Goal: Task Accomplishment & Management: Manage account settings

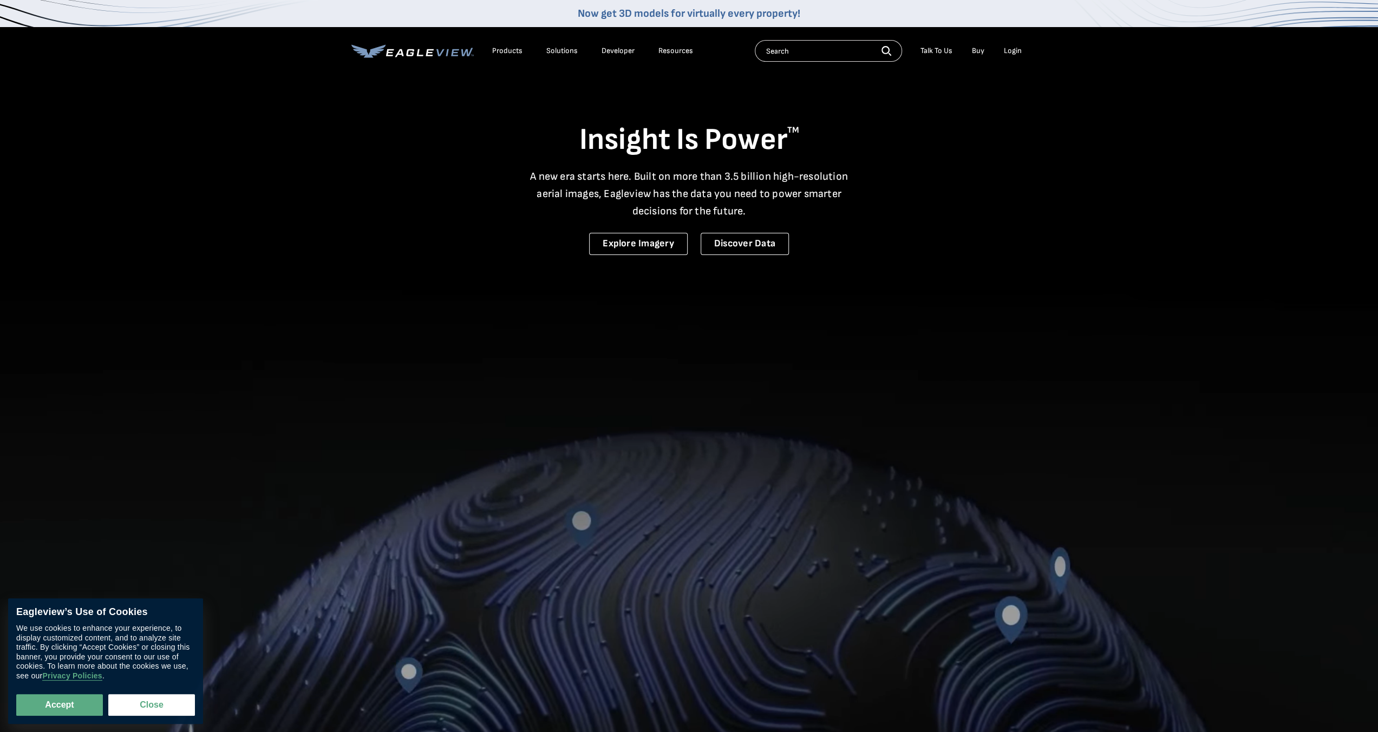
click at [1008, 51] on div "Login" at bounding box center [1013, 51] width 18 height 10
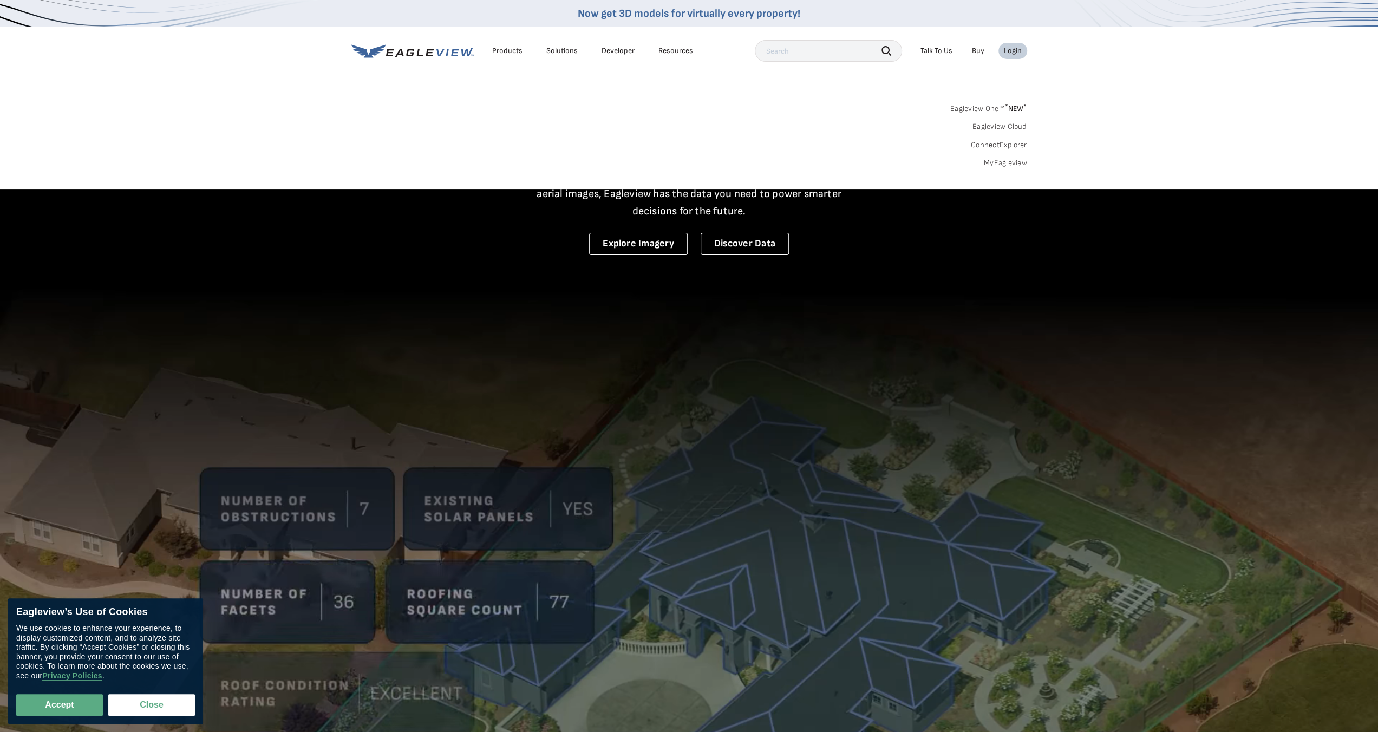
click at [1000, 164] on link "MyEagleview" at bounding box center [1005, 163] width 43 height 10
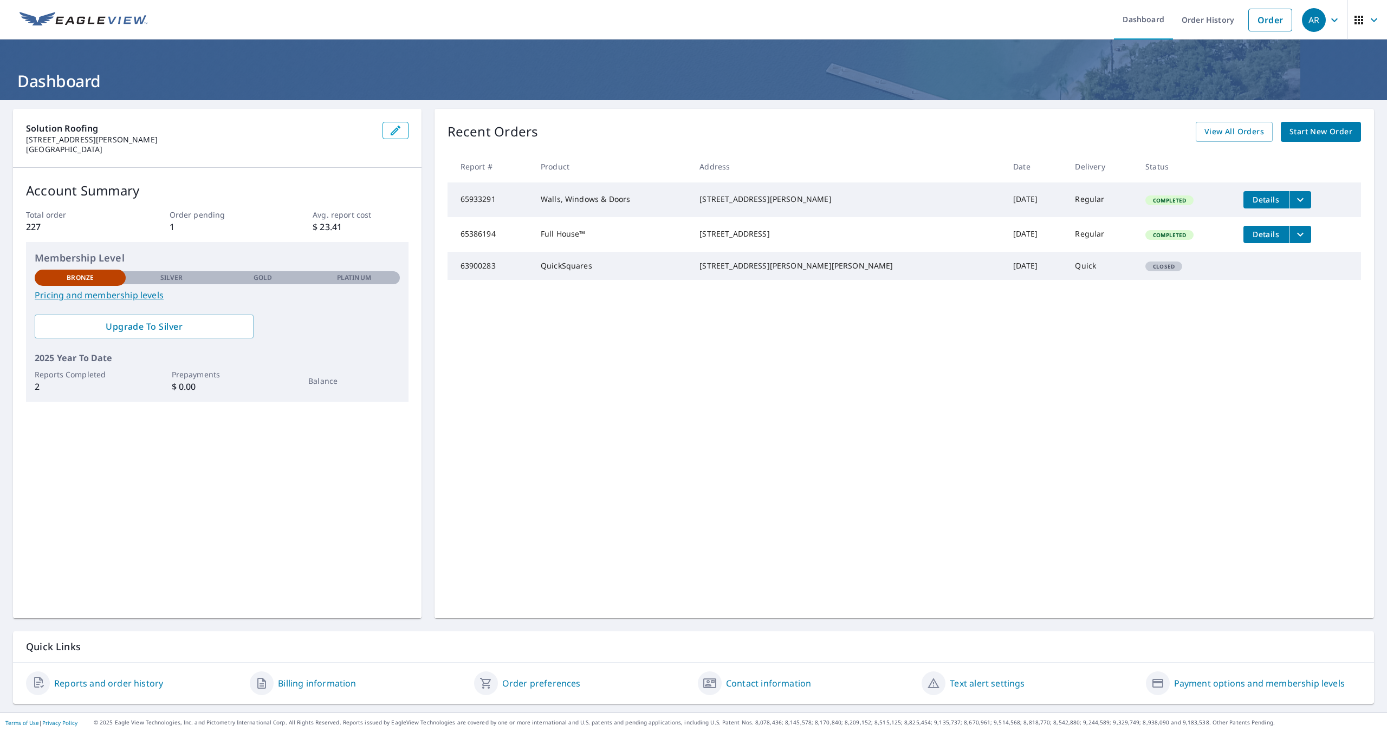
click at [135, 683] on link "Reports and order history" at bounding box center [108, 683] width 109 height 13
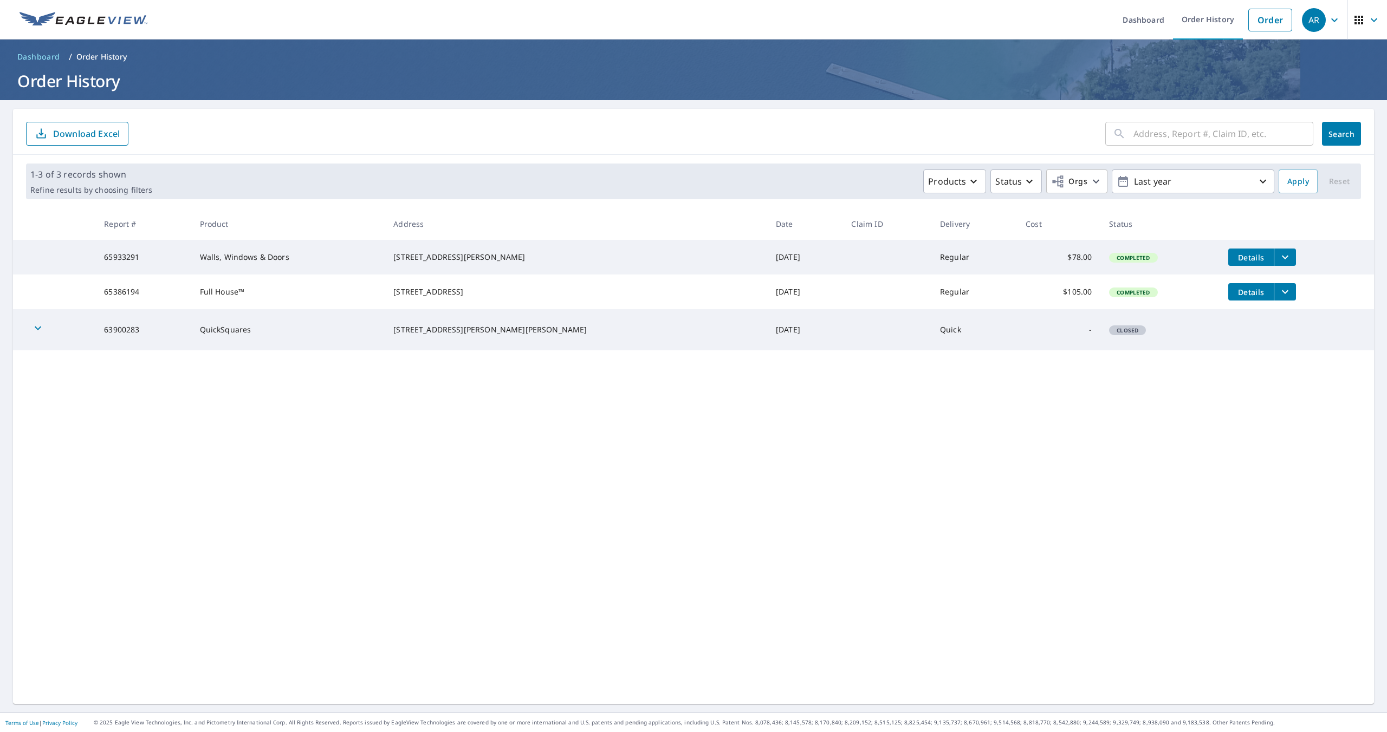
click at [48, 55] on span "Dashboard" at bounding box center [38, 56] width 43 height 11
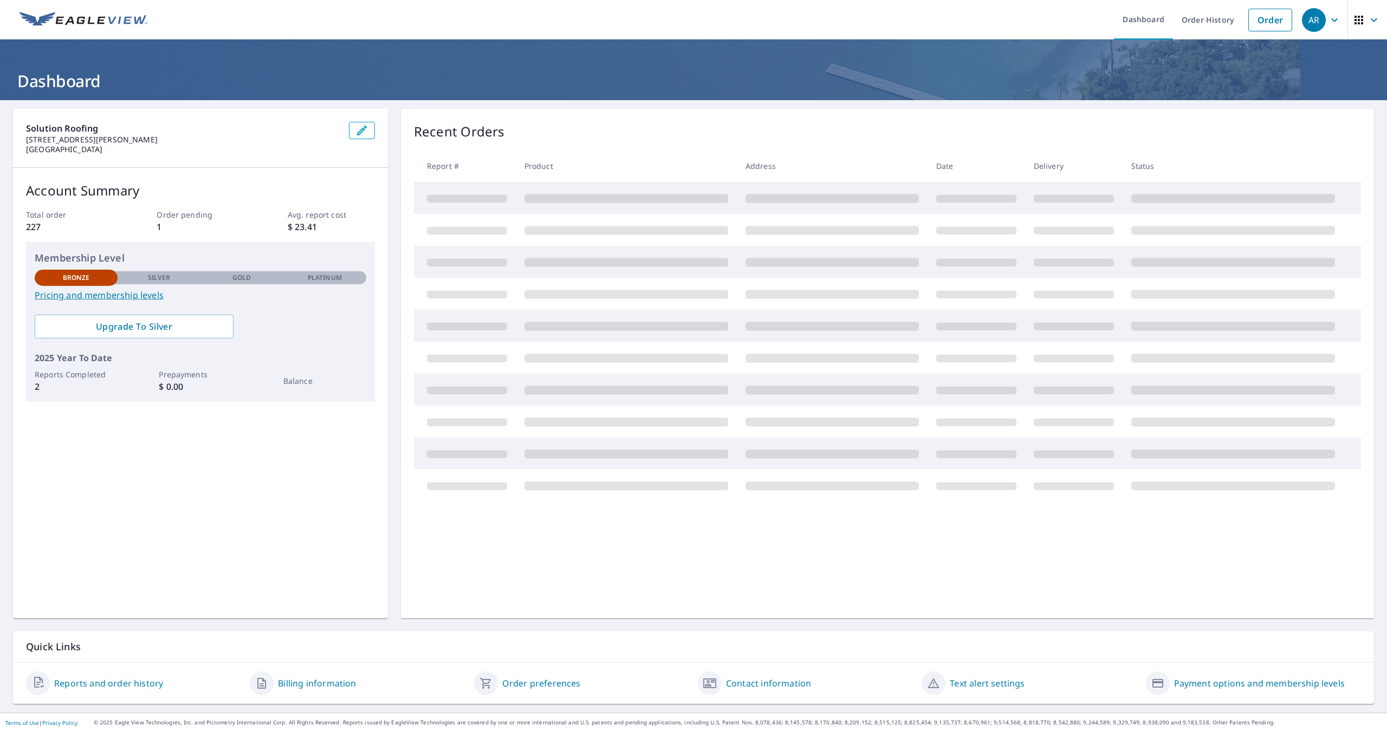
click at [1310, 9] on div "AR" at bounding box center [1314, 20] width 24 height 24
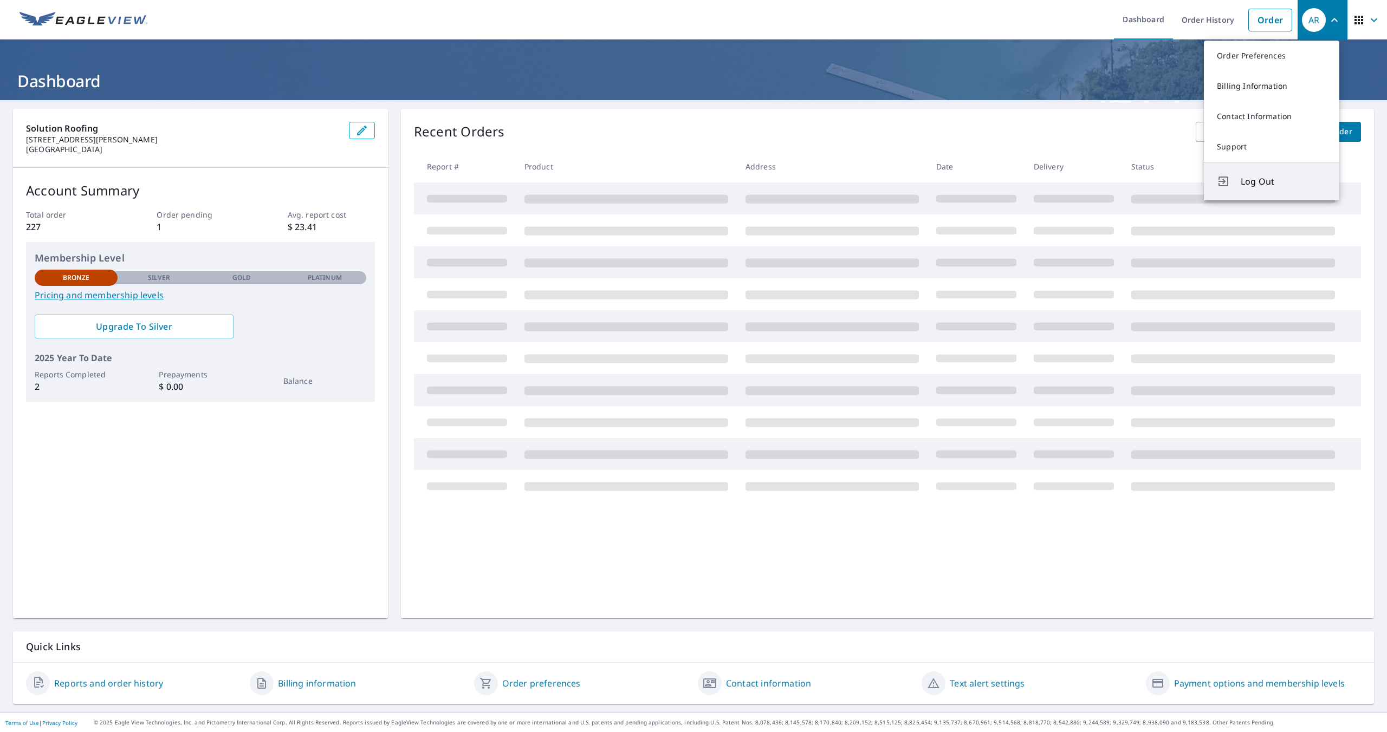
click at [1242, 174] on button "Log Out" at bounding box center [1270, 181] width 135 height 38
